Goal: Information Seeking & Learning: Learn about a topic

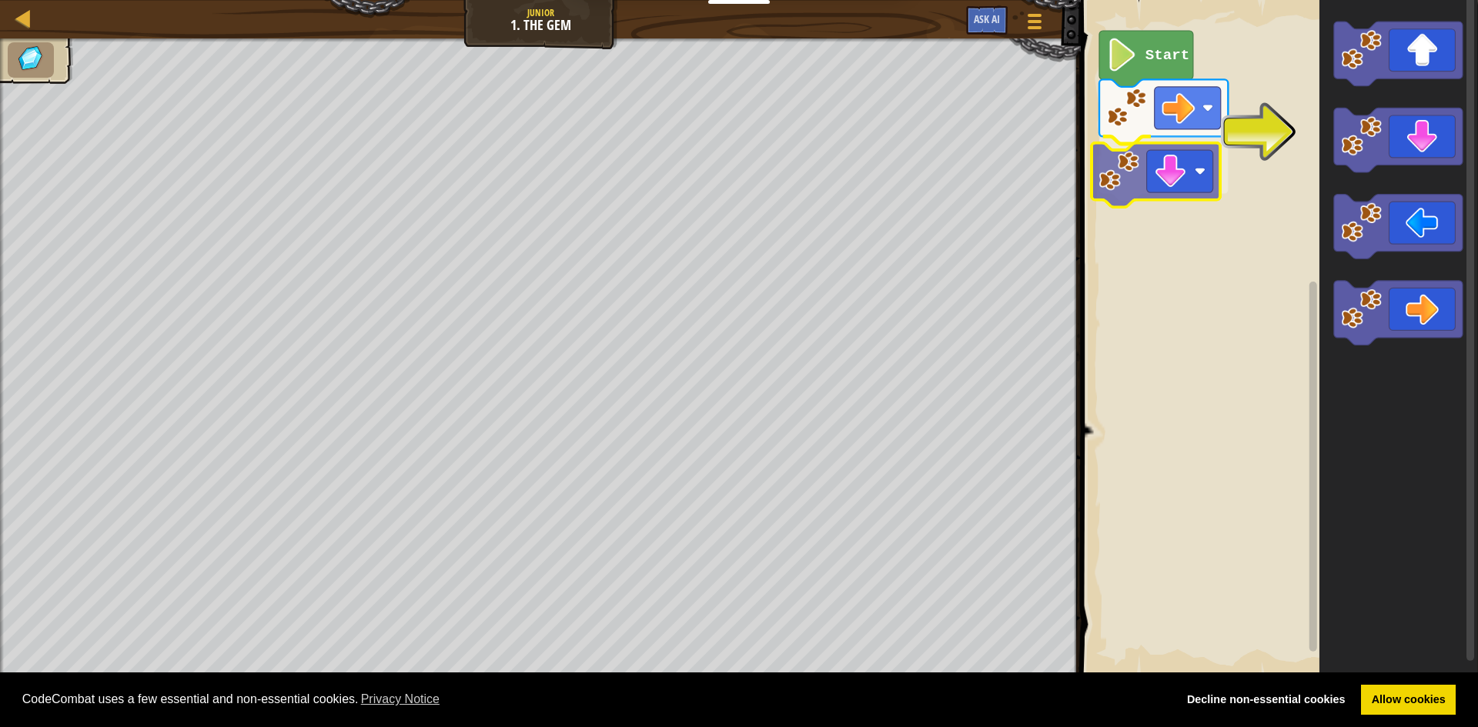
click at [1166, 169] on div "Start" at bounding box center [1277, 338] width 402 height 692
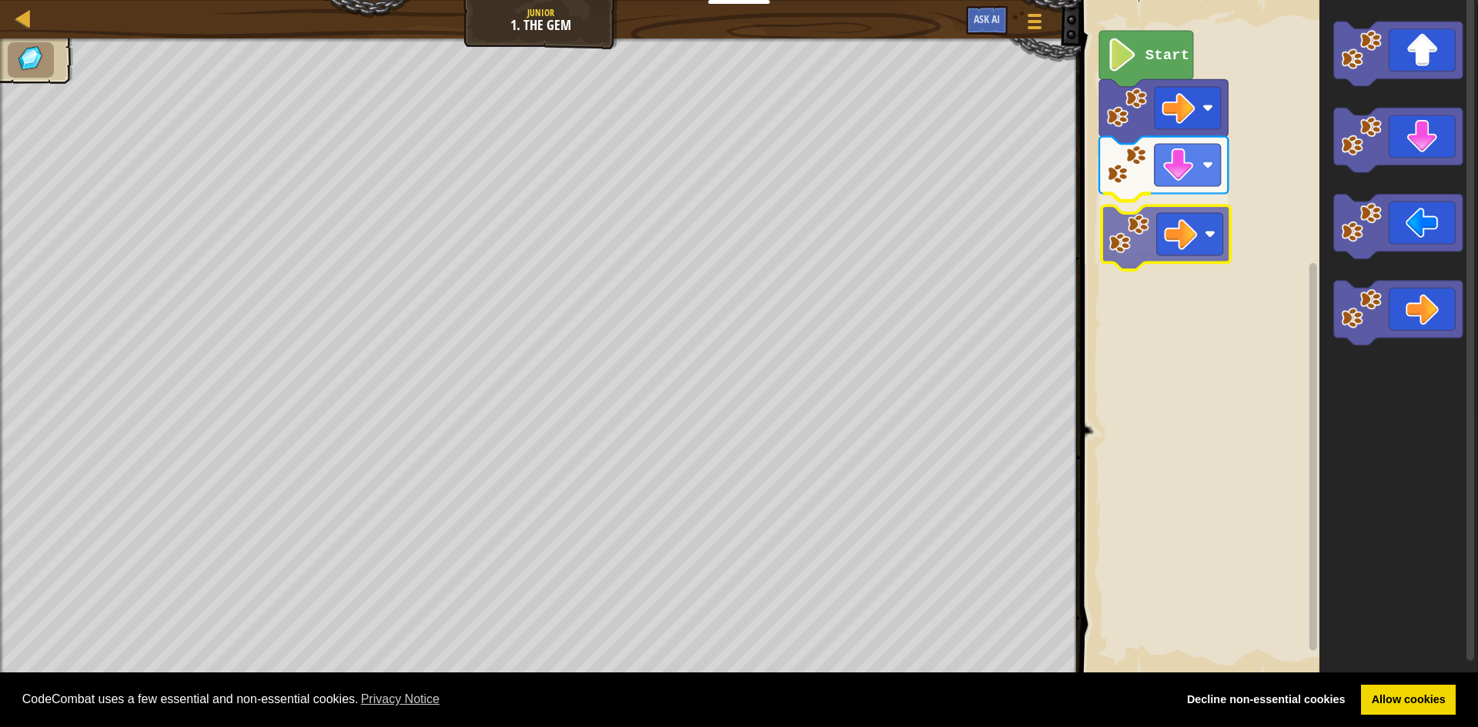
click at [1182, 239] on div "Start" at bounding box center [1277, 338] width 402 height 692
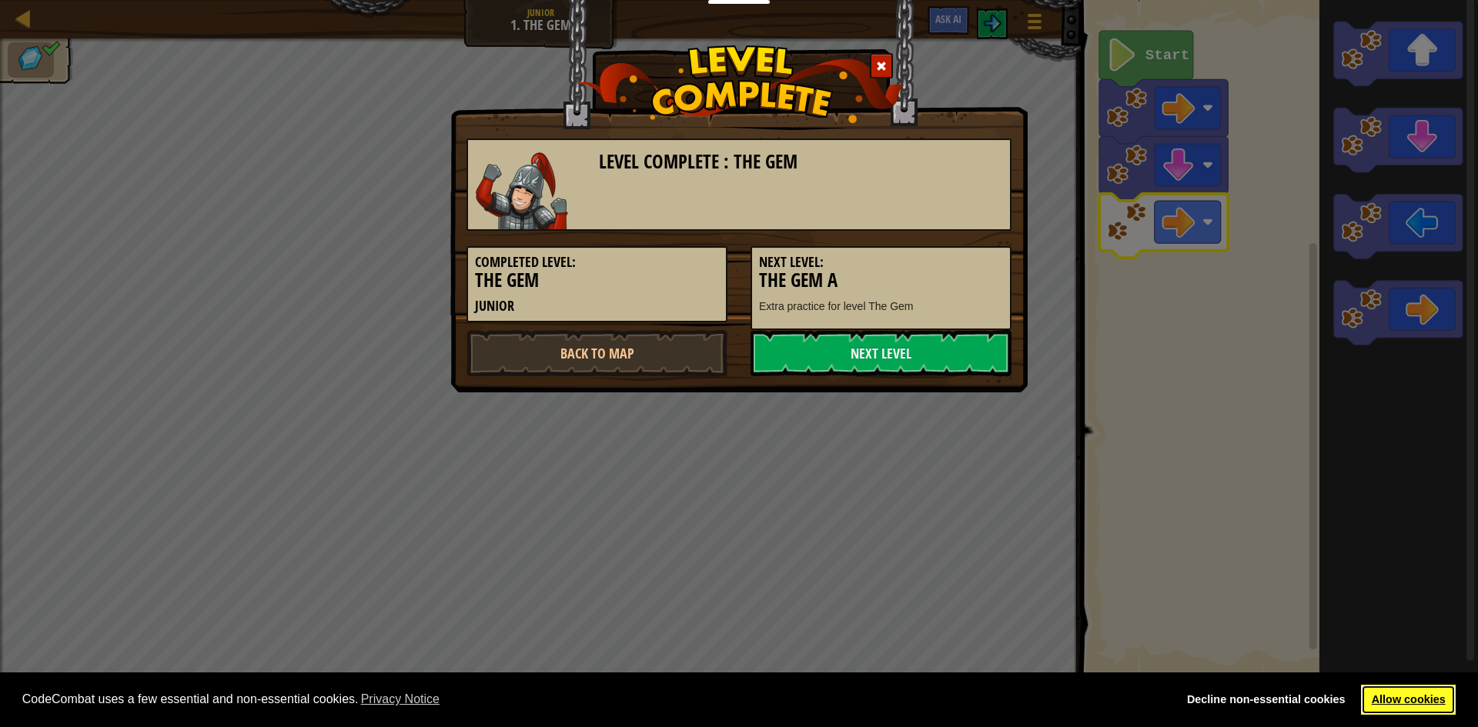
click at [1383, 703] on link "Allow cookies" at bounding box center [1408, 700] width 95 height 31
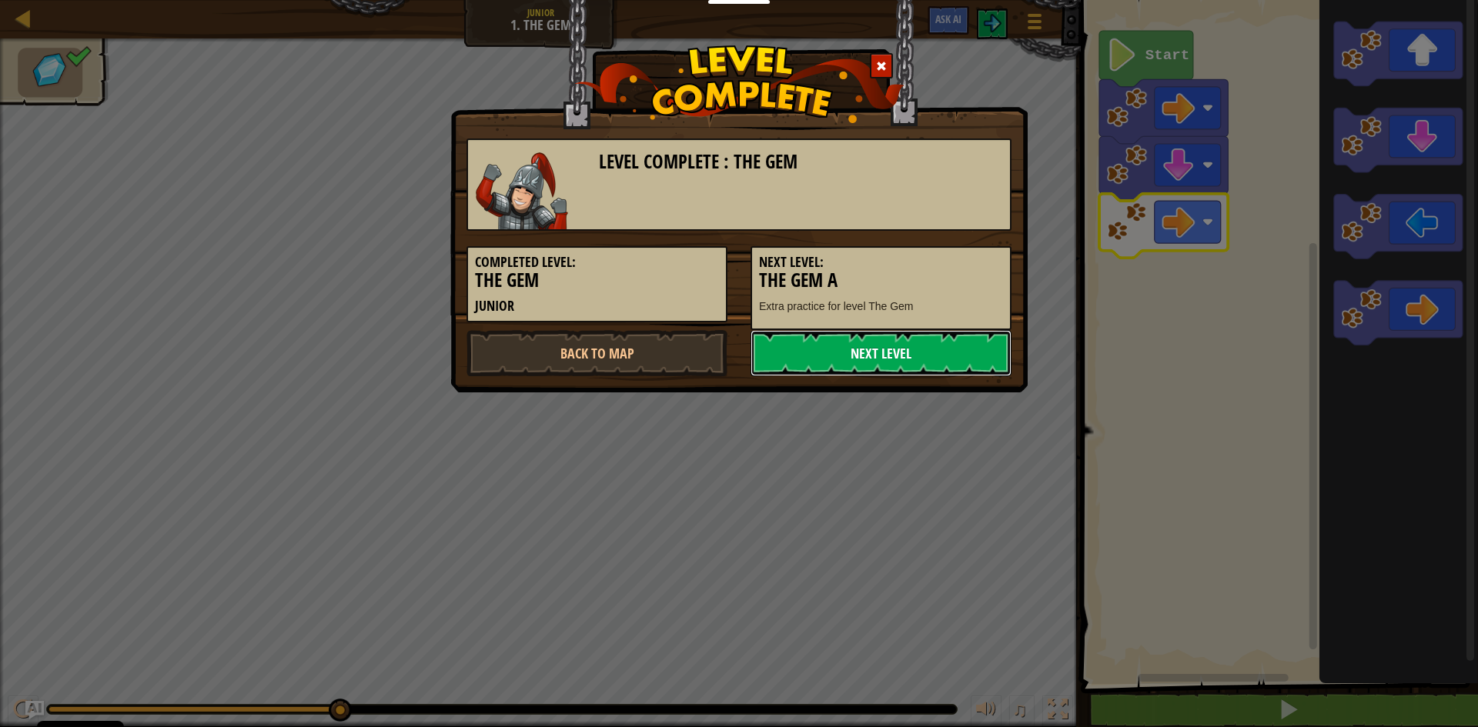
click at [869, 346] on link "Next Level" at bounding box center [880, 353] width 261 height 46
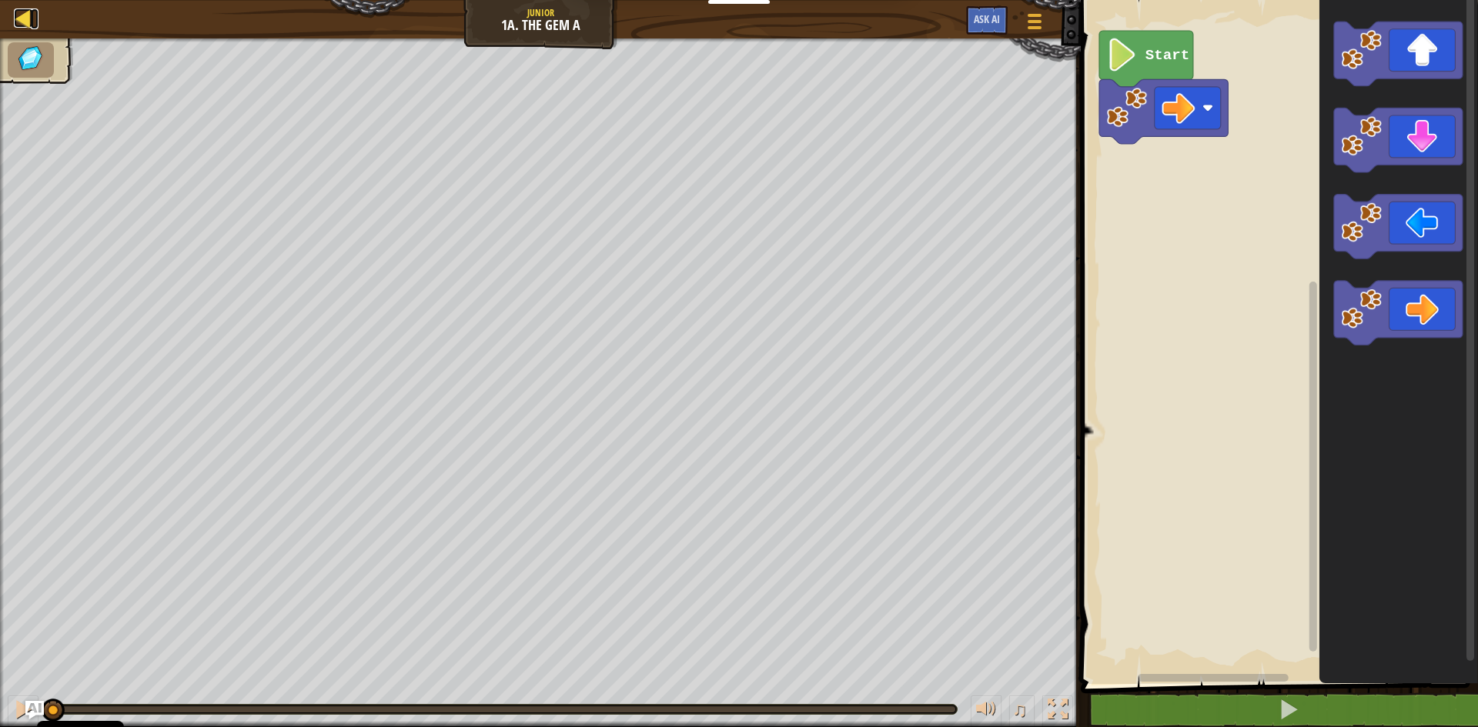
click at [22, 18] on div at bounding box center [23, 17] width 19 height 19
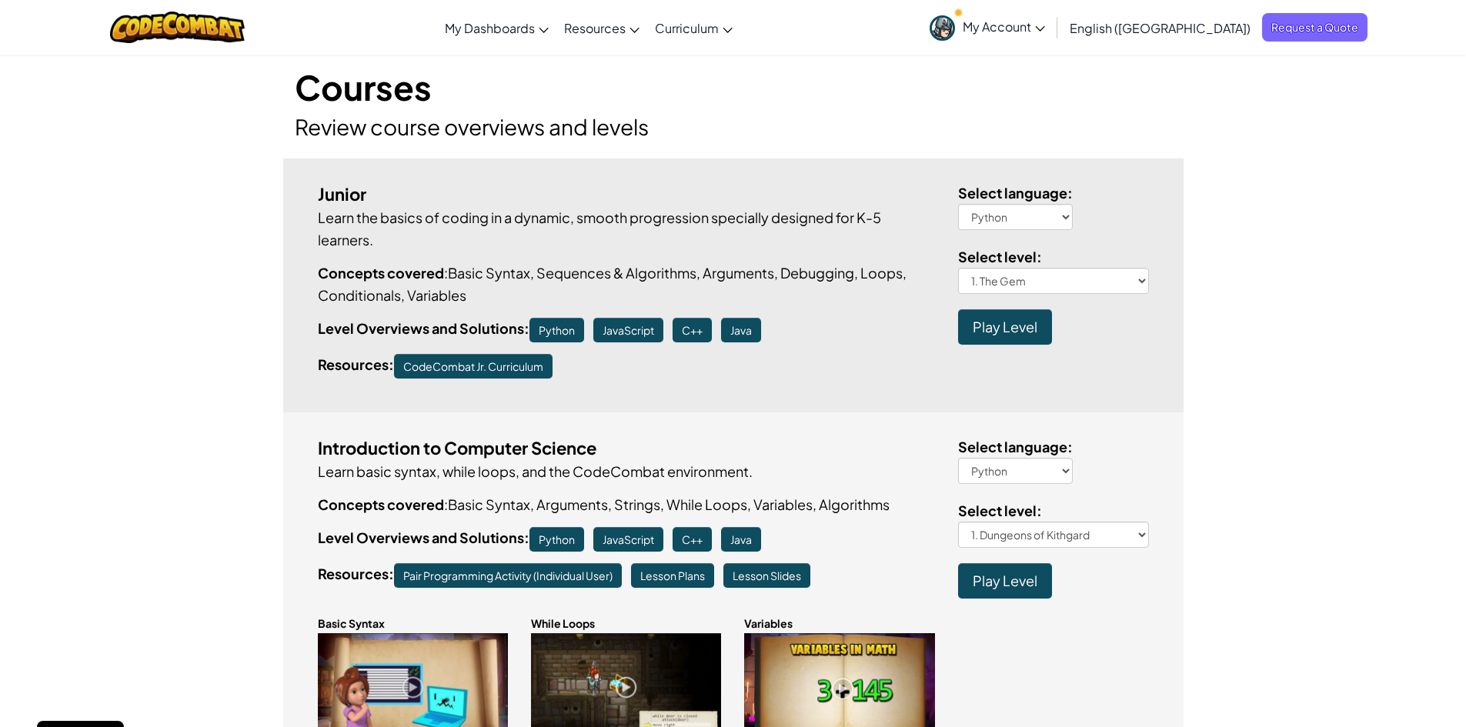
scroll to position [154, 0]
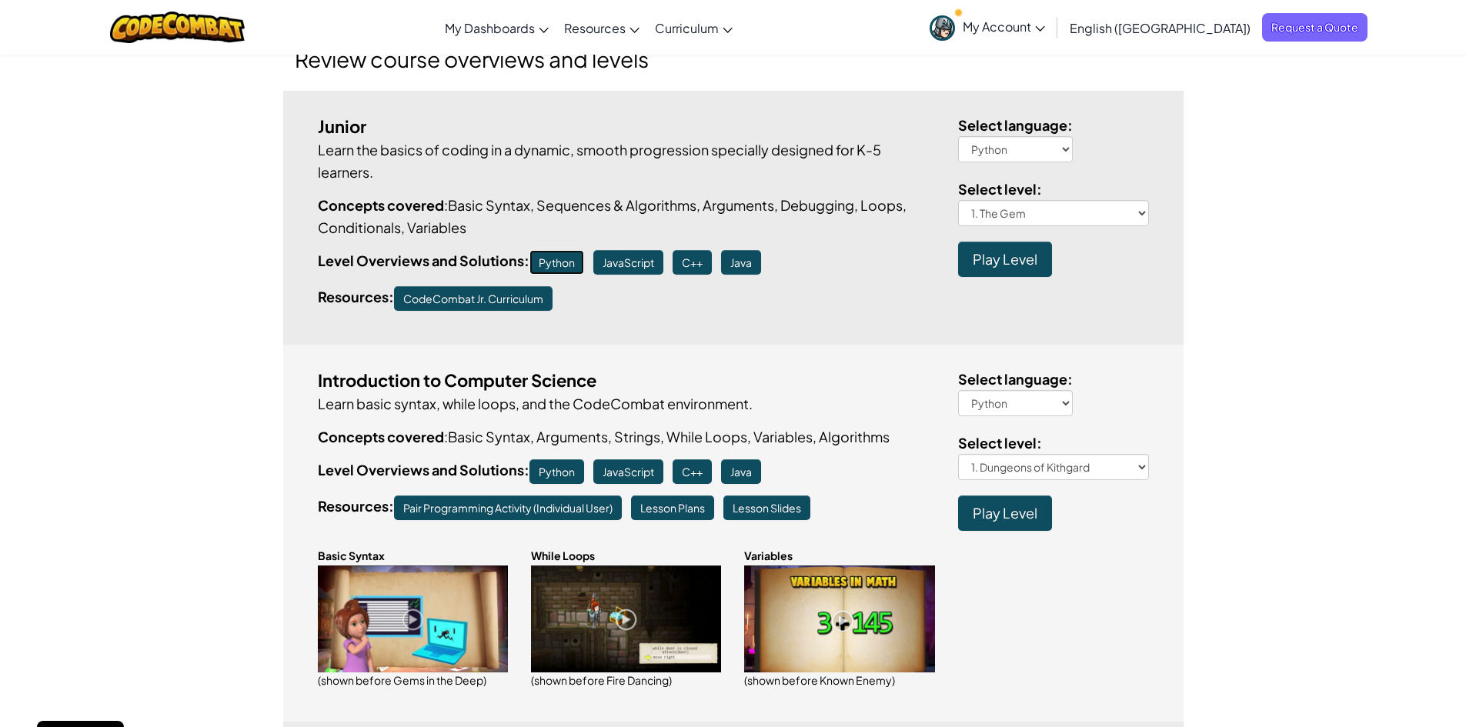
click at [565, 257] on link "Python" at bounding box center [557, 262] width 55 height 25
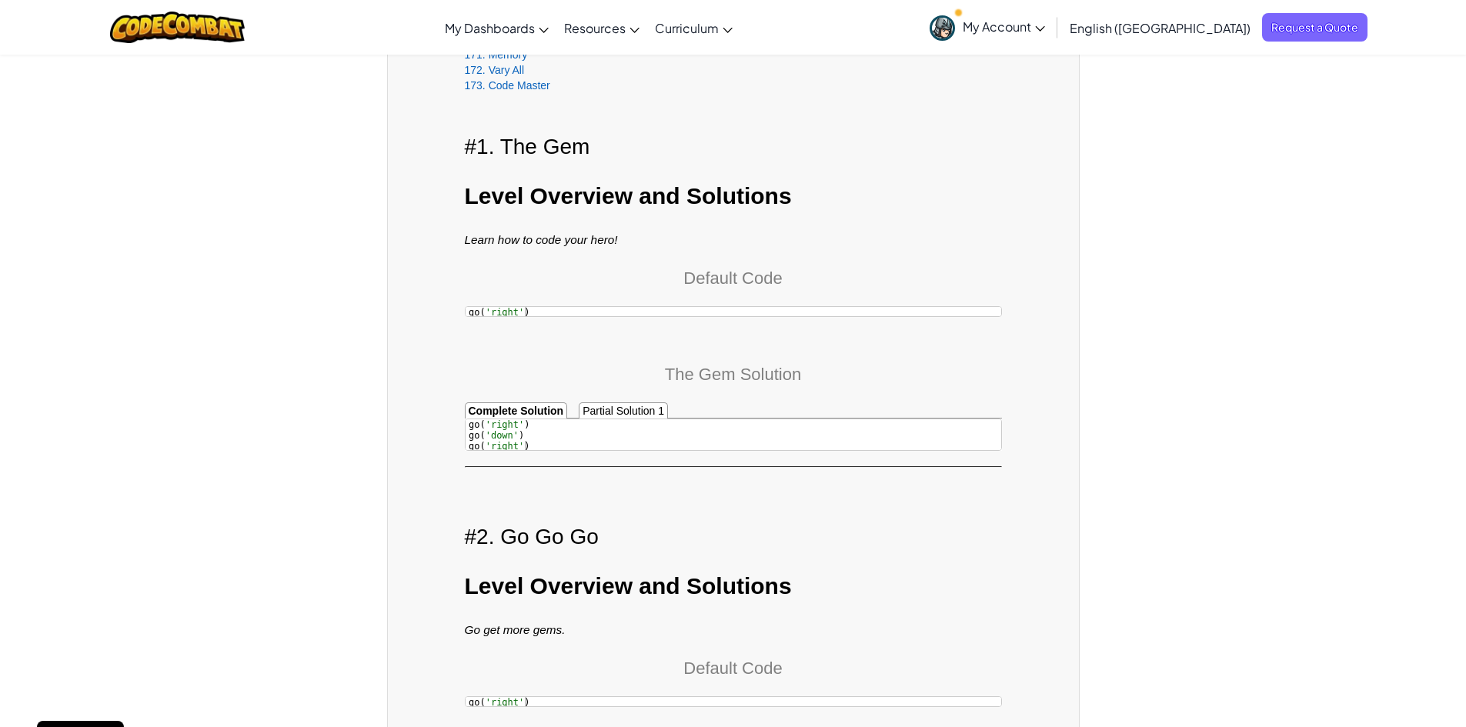
scroll to position [2463, 0]
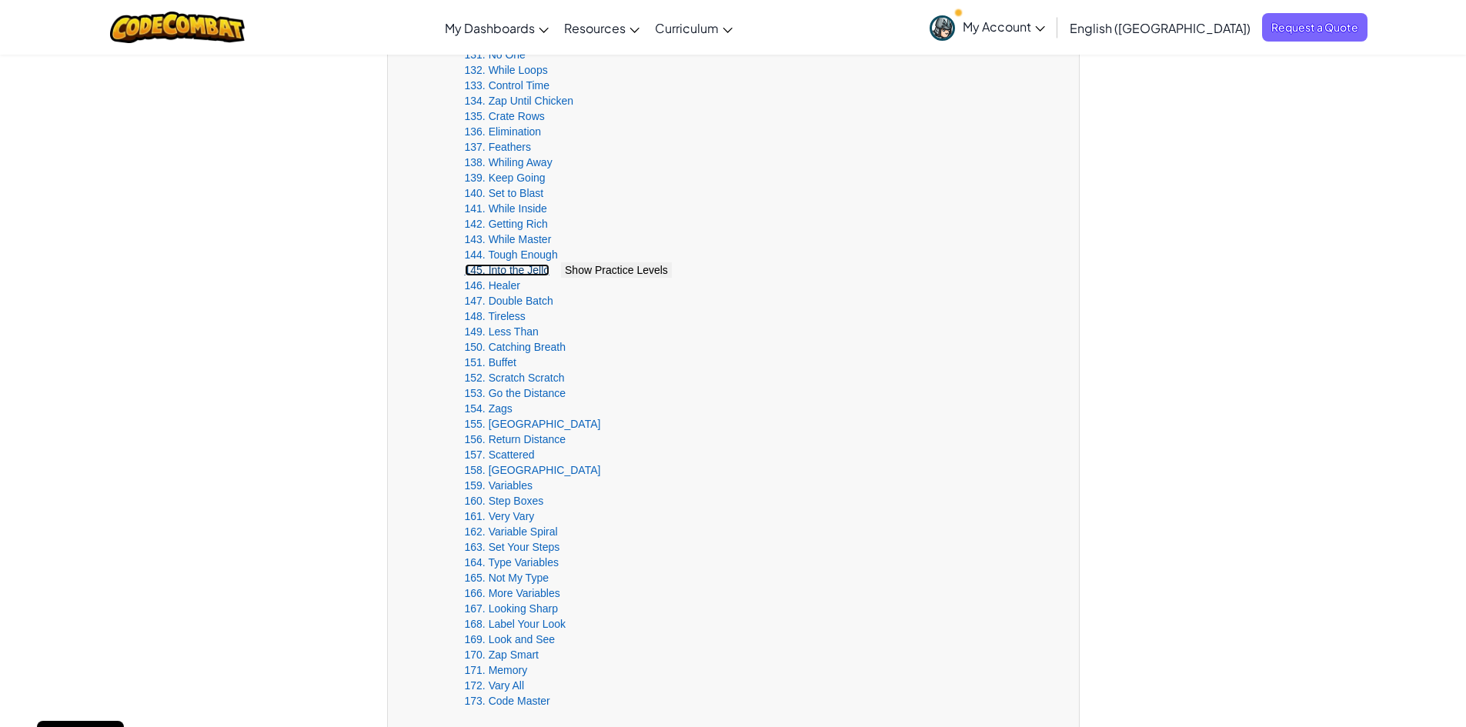
click at [511, 269] on link "145. Into the Jello" at bounding box center [507, 270] width 85 height 12
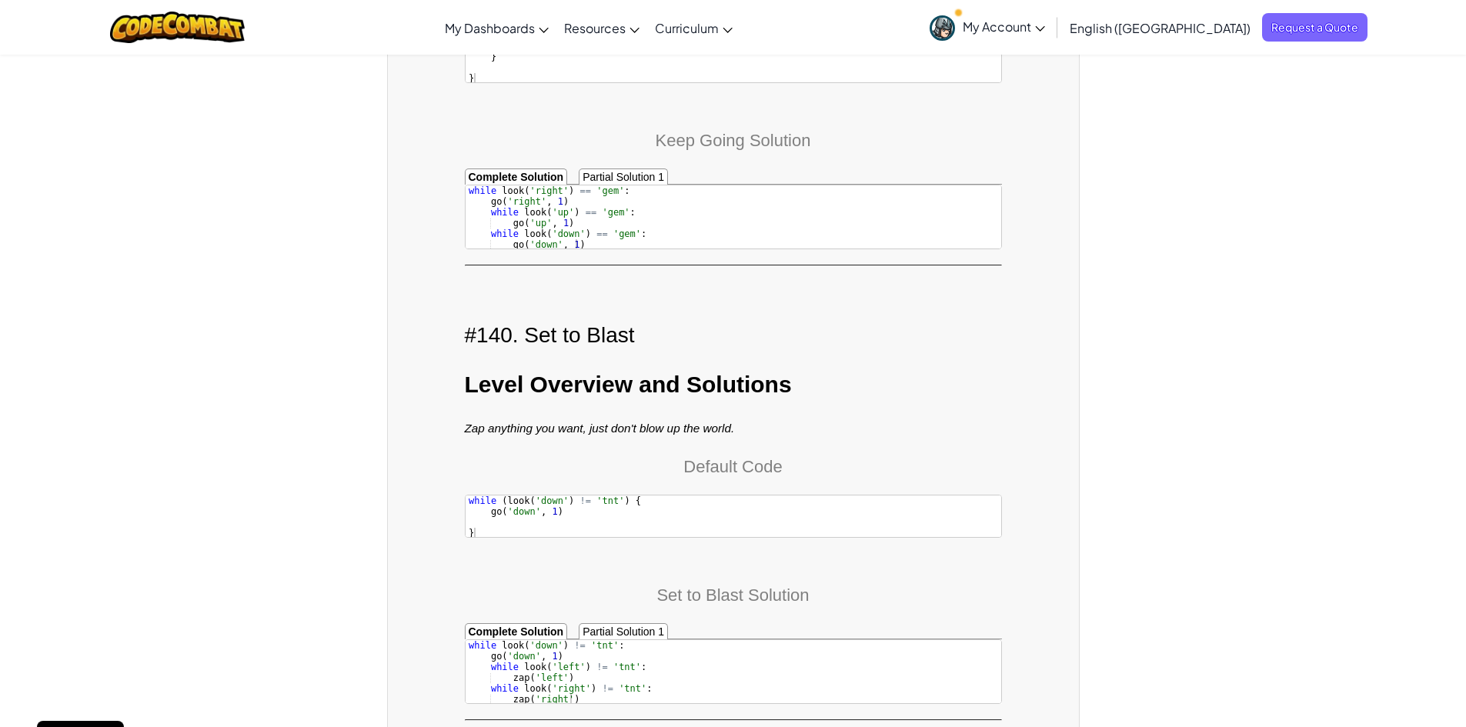
scroll to position [65674, 0]
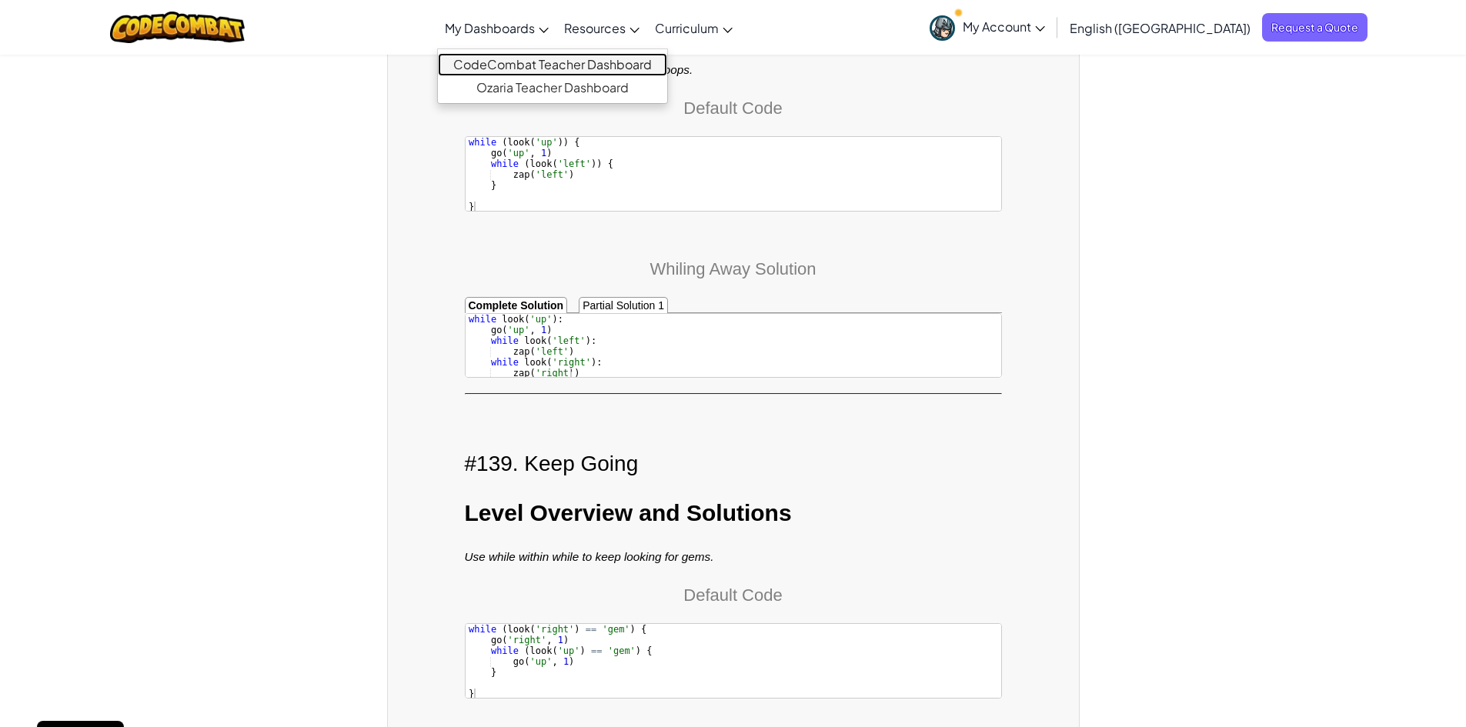
click at [564, 58] on link "CodeCombat Teacher Dashboard" at bounding box center [552, 64] width 229 height 23
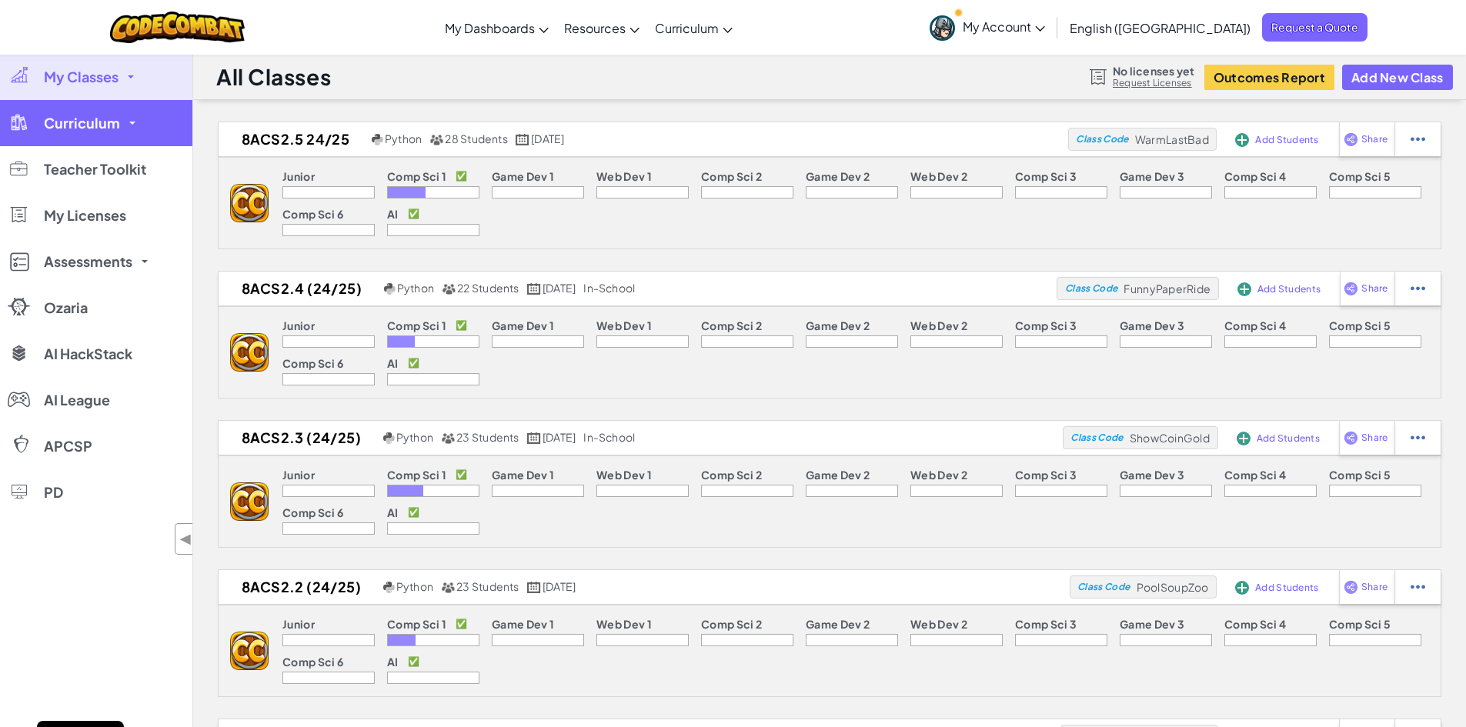
click at [120, 129] on link "Curriculum" at bounding box center [96, 123] width 192 height 46
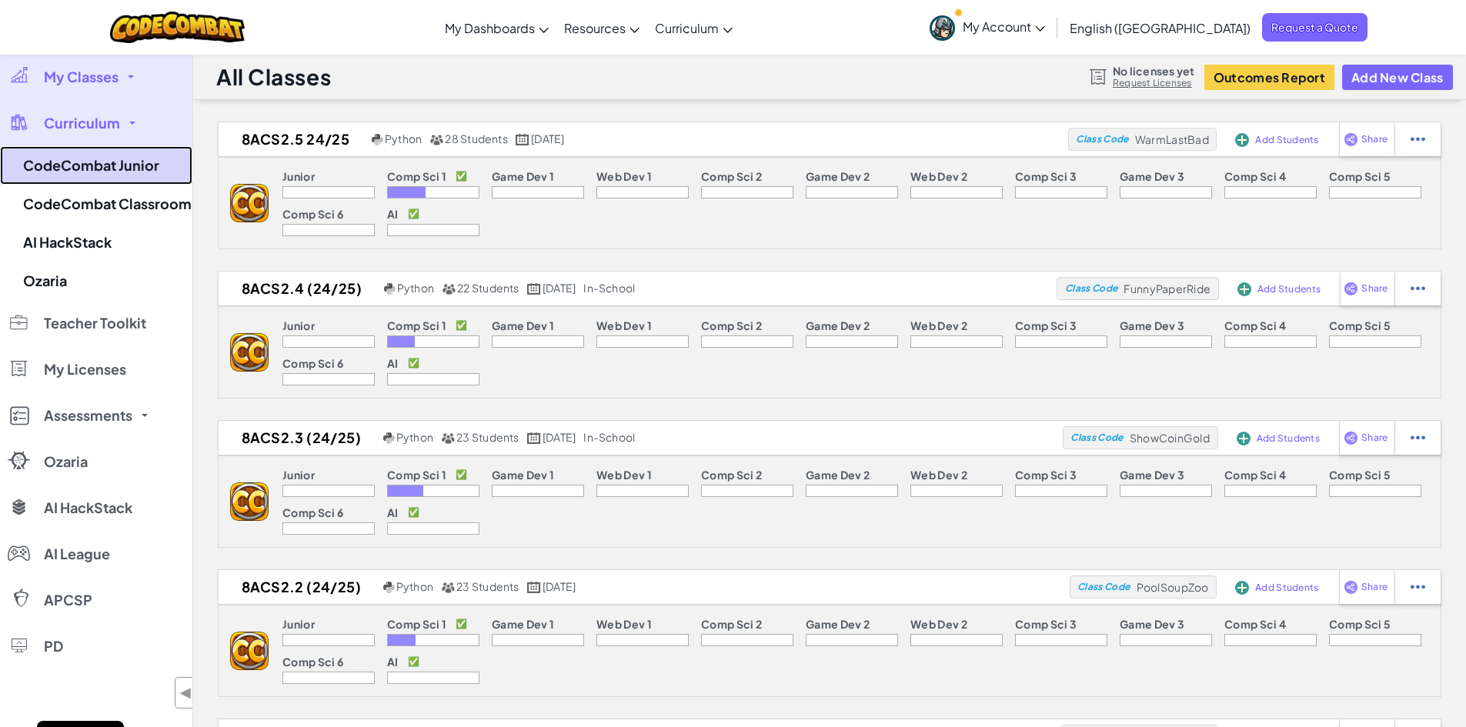
click at [118, 175] on link "CodeCombat Junior" at bounding box center [96, 165] width 192 height 38
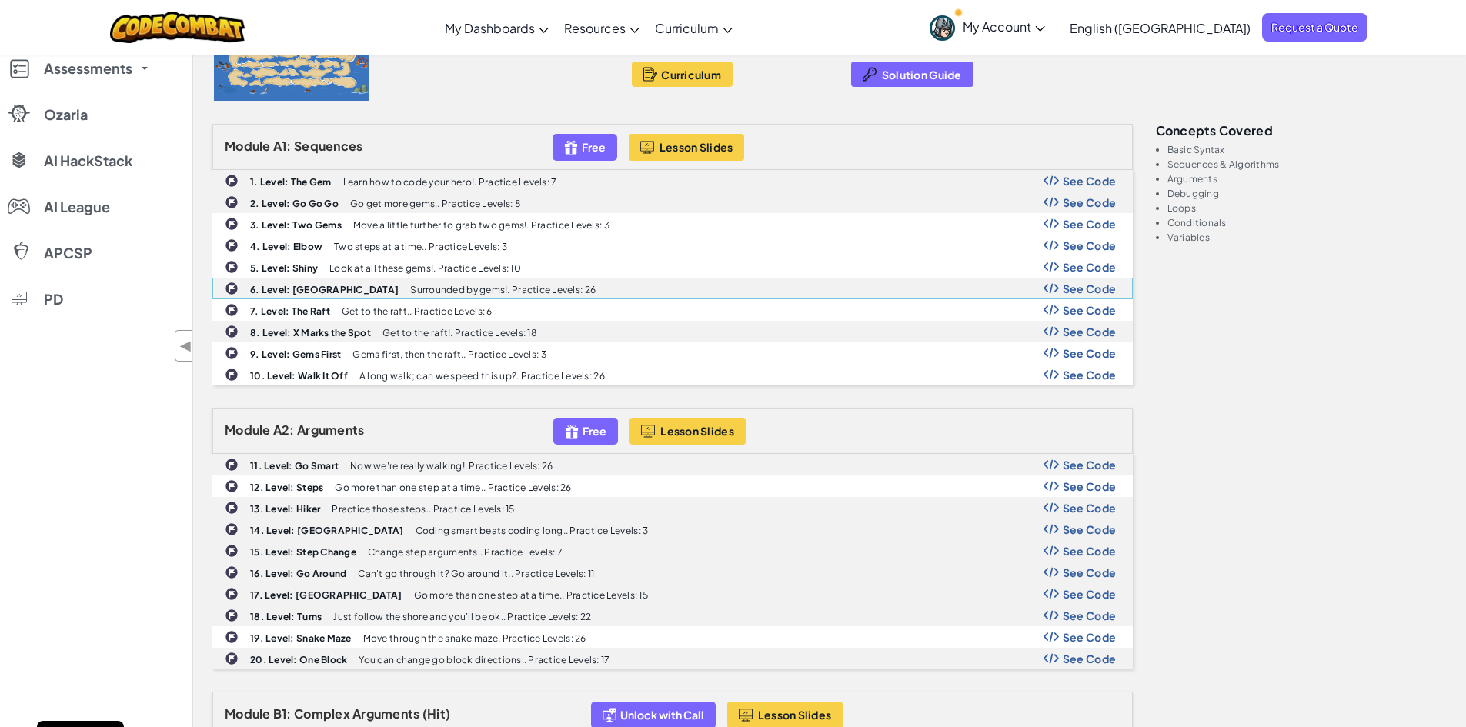
scroll to position [231, 0]
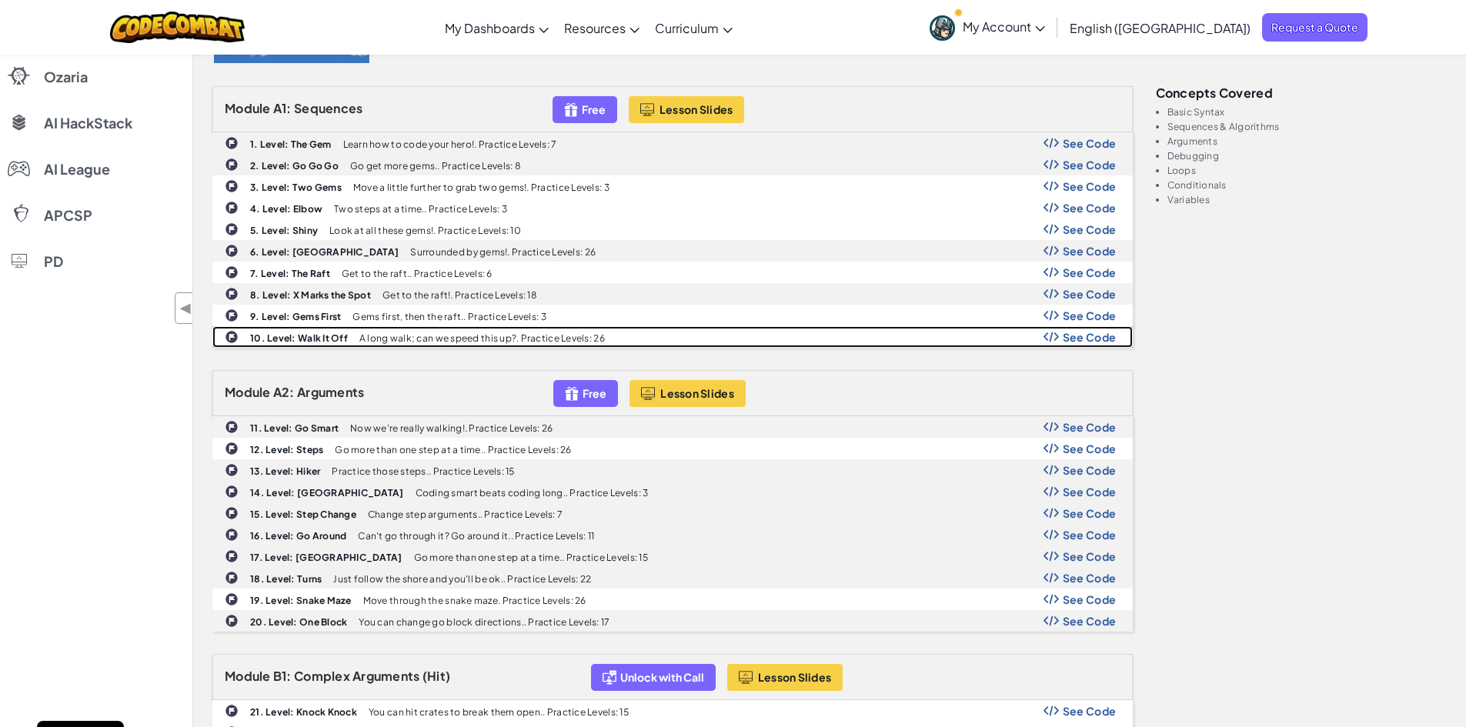
click at [286, 340] on b "10. Level: Walk It Off" at bounding box center [299, 339] width 98 height 12
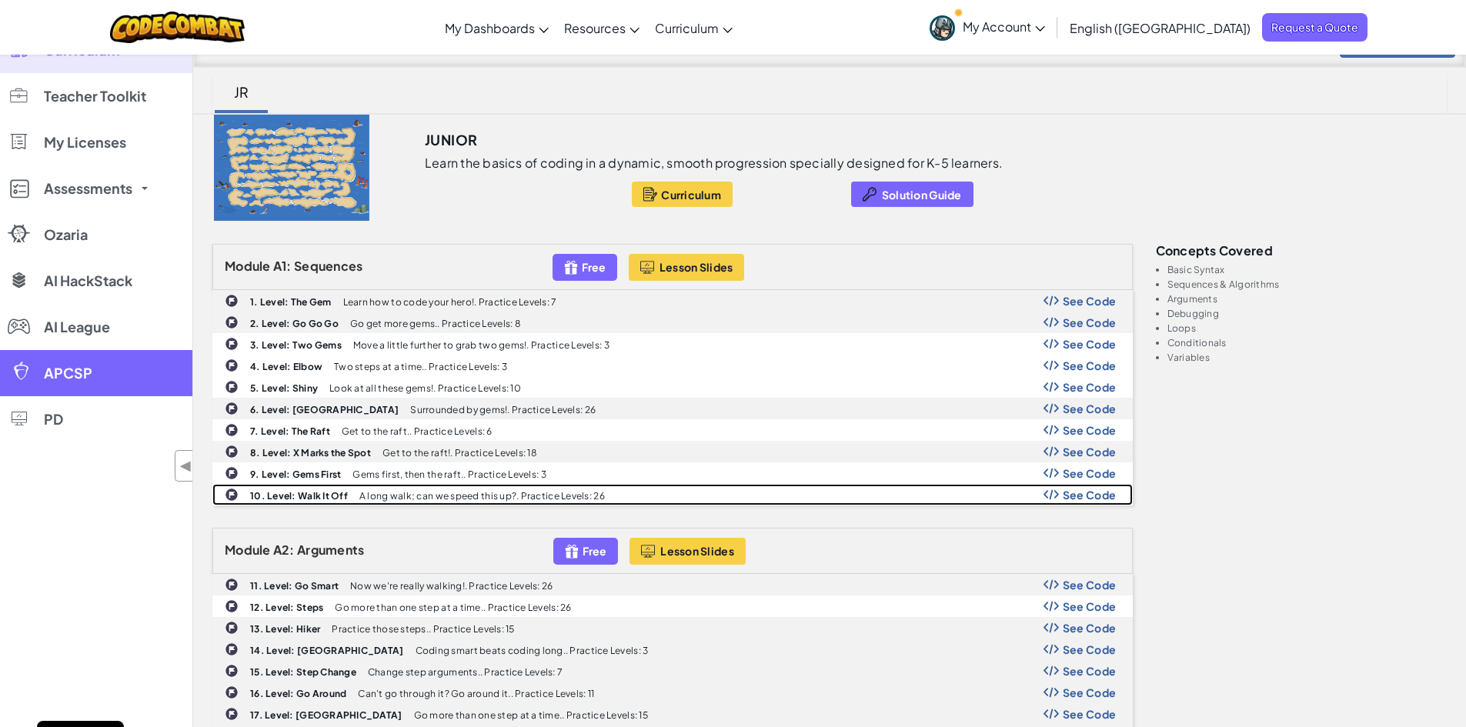
scroll to position [0, 0]
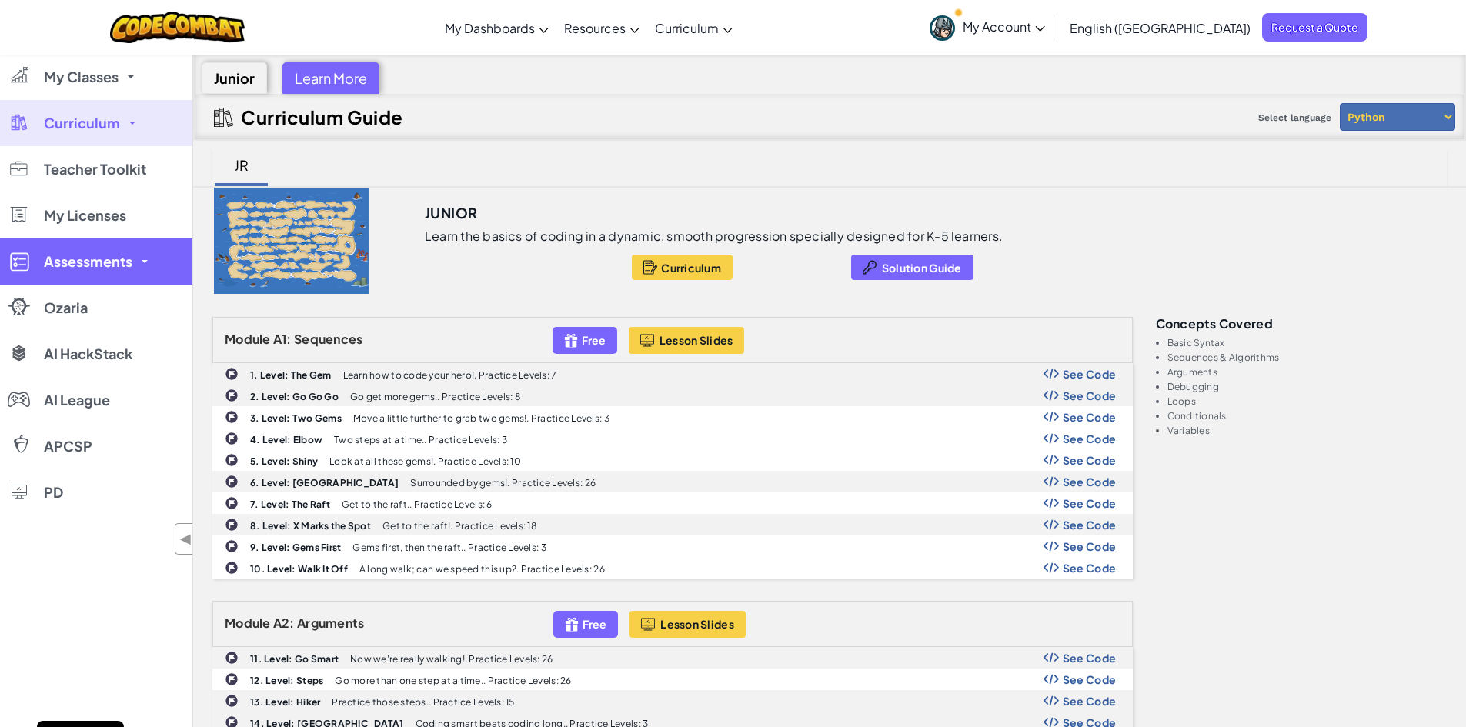
click at [97, 262] on span "Assessments" at bounding box center [88, 262] width 89 height 14
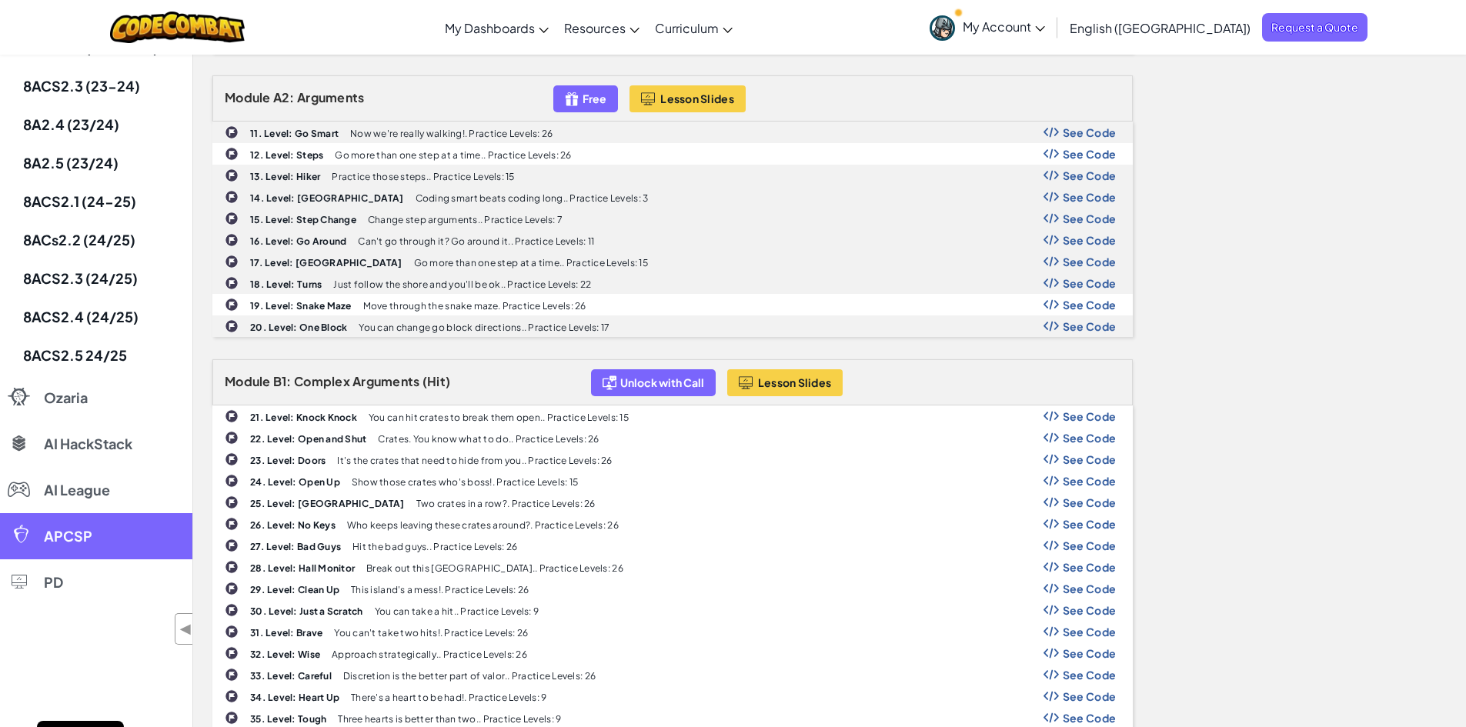
scroll to position [539, 0]
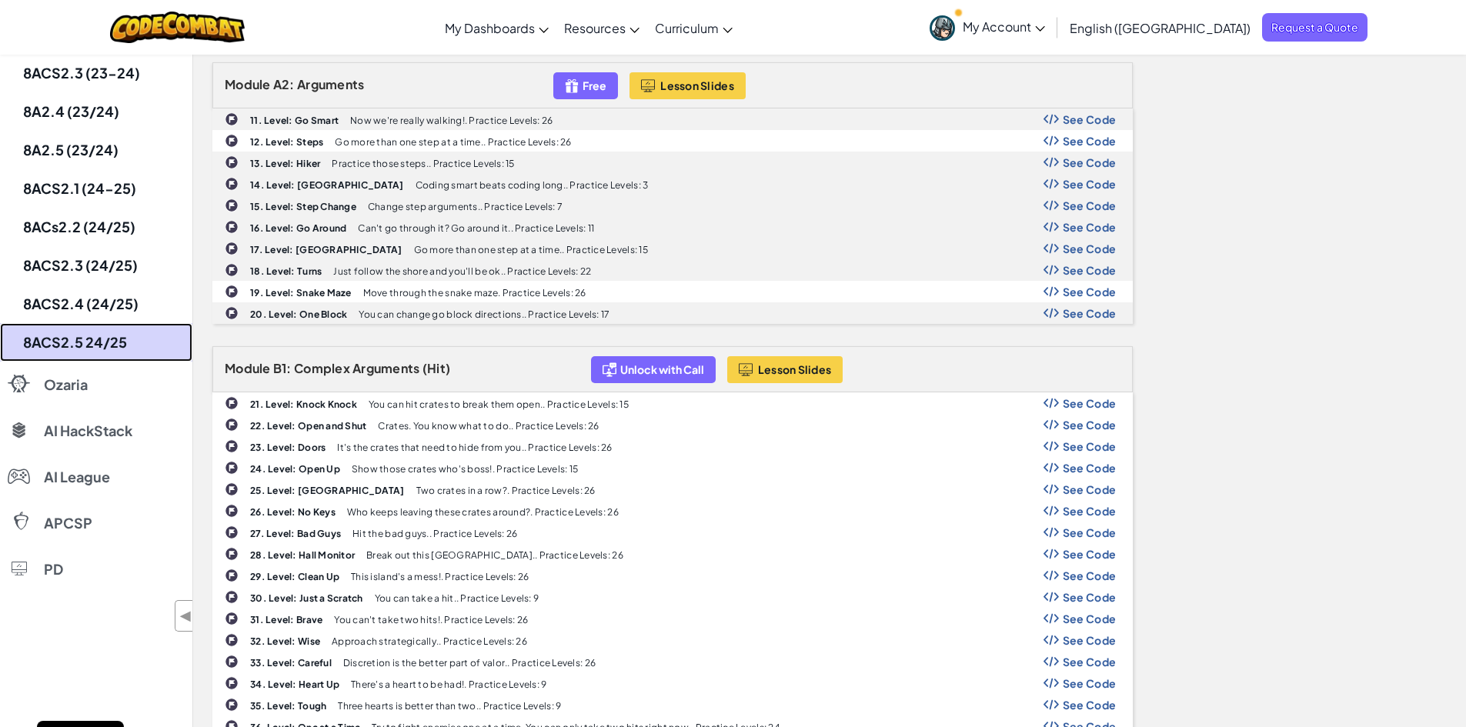
click at [102, 343] on link "8ACS2.5 24/25" at bounding box center [96, 342] width 192 height 38
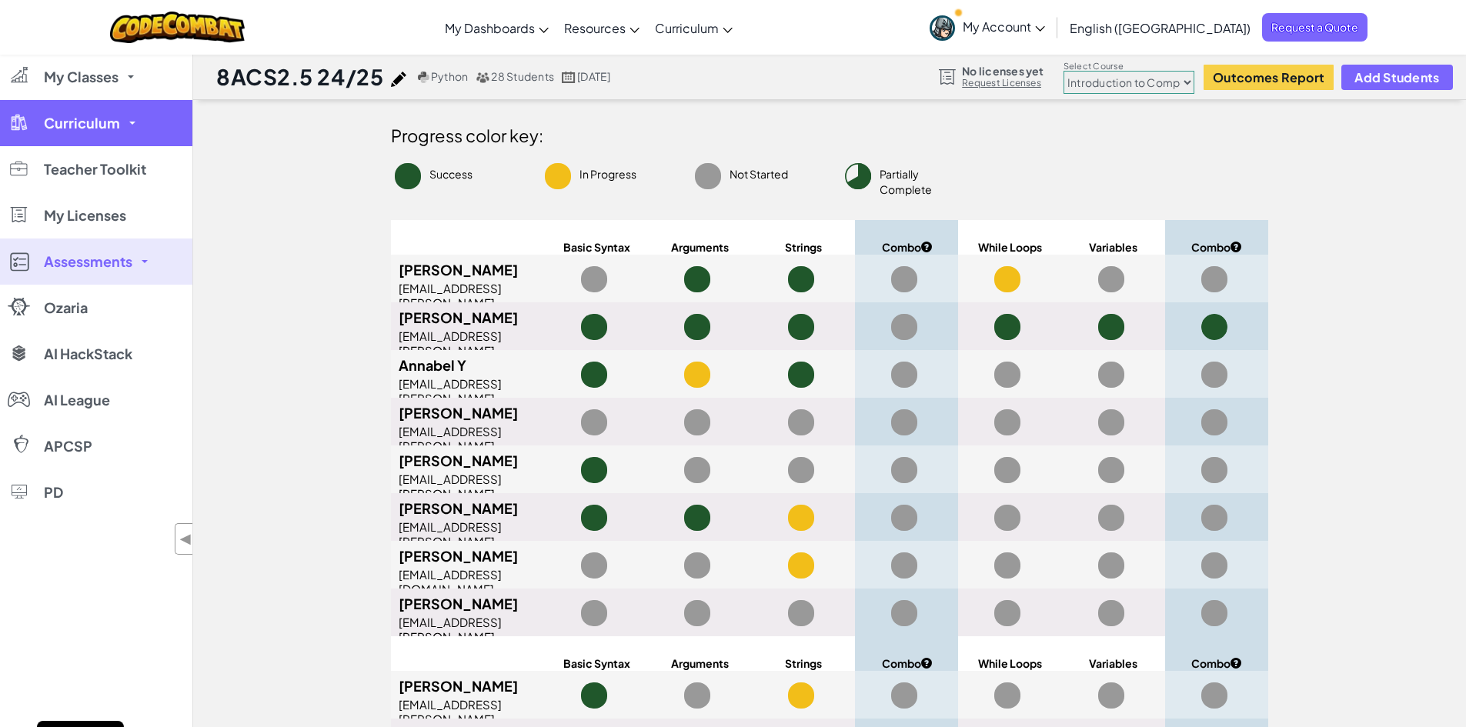
click at [99, 116] on span "Curriculum" at bounding box center [82, 123] width 76 height 14
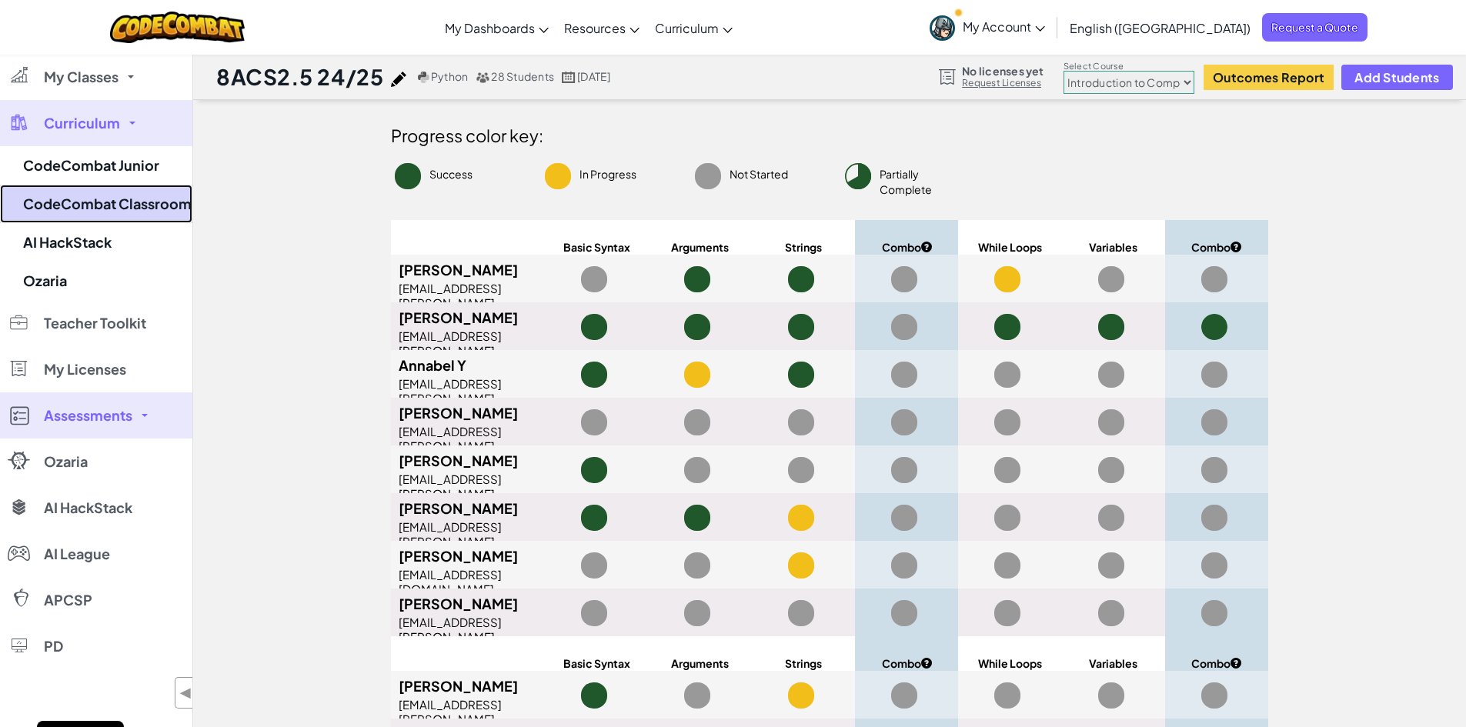
click at [107, 201] on link "CodeCombat Classroom" at bounding box center [96, 204] width 192 height 38
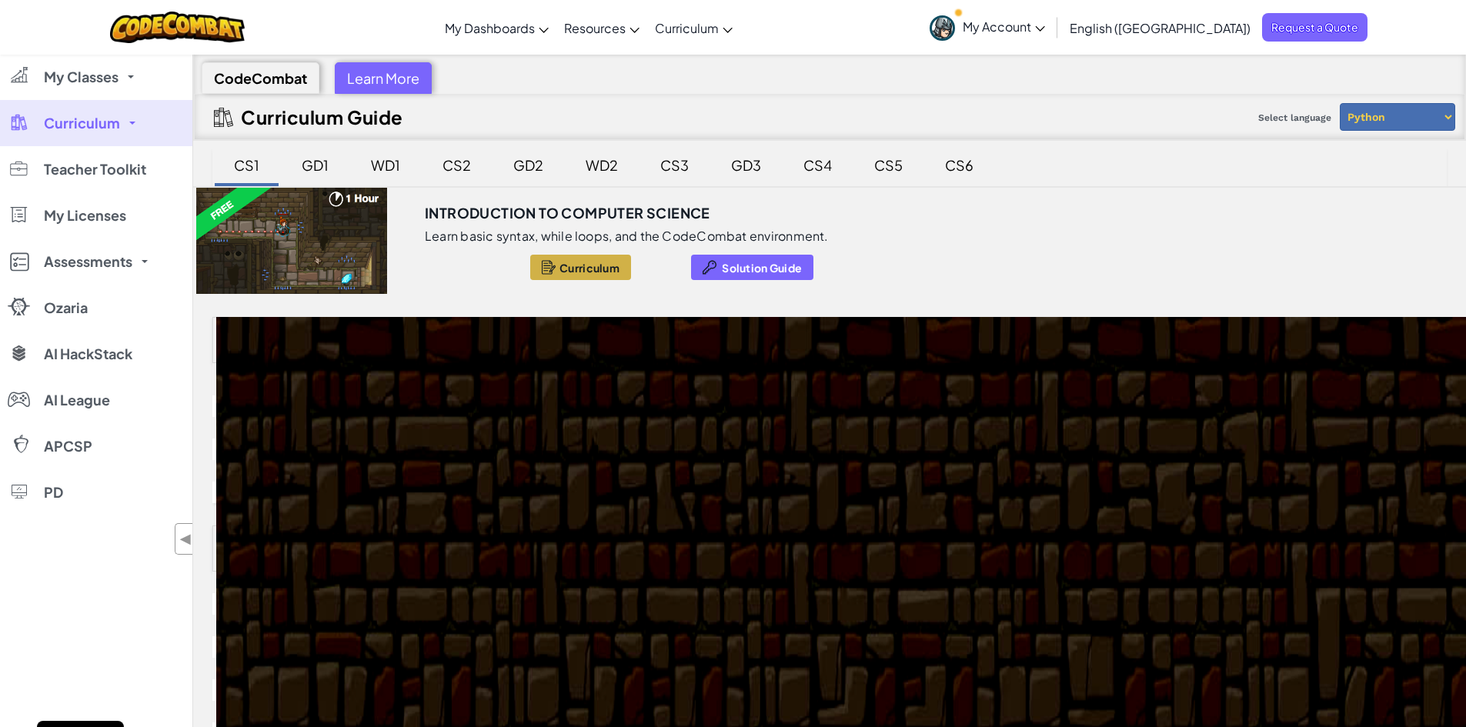
click at [592, 273] on span "Curriculum" at bounding box center [590, 268] width 60 height 12
